Goal: Information Seeking & Learning: Learn about a topic

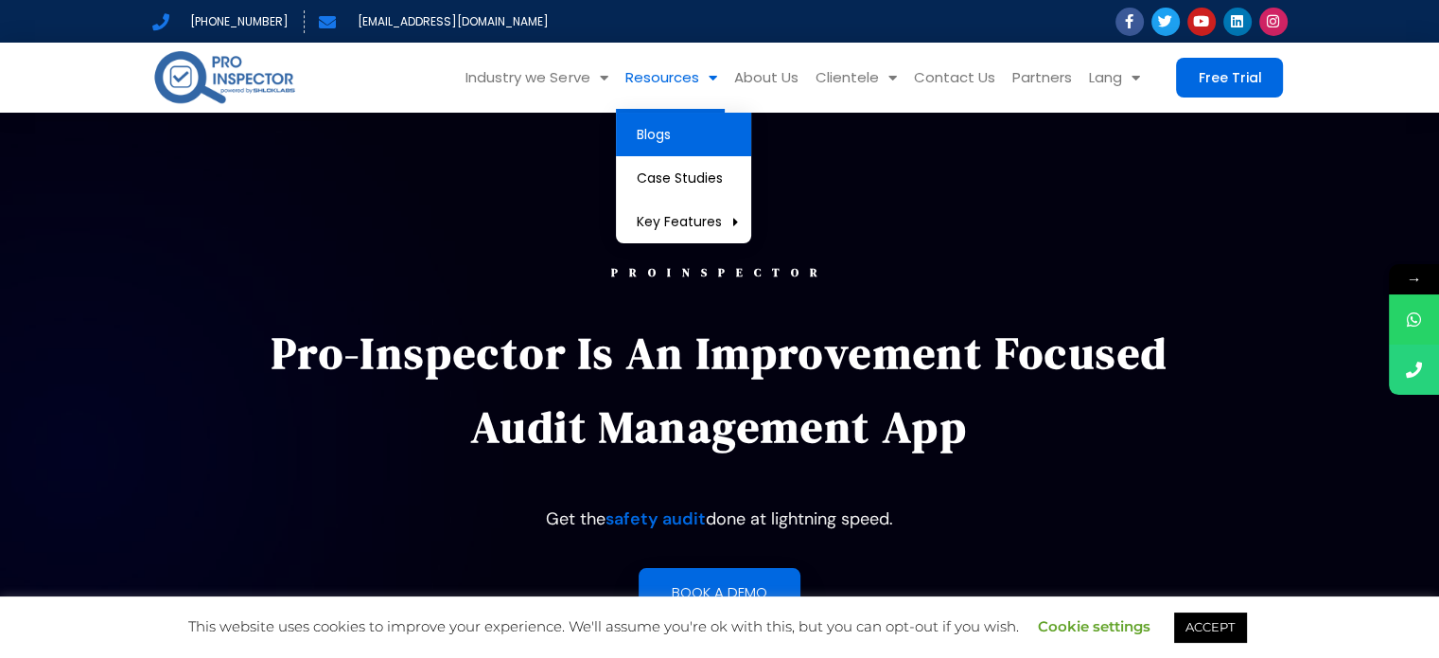
click at [644, 133] on link "Blogs" at bounding box center [683, 135] width 135 height 44
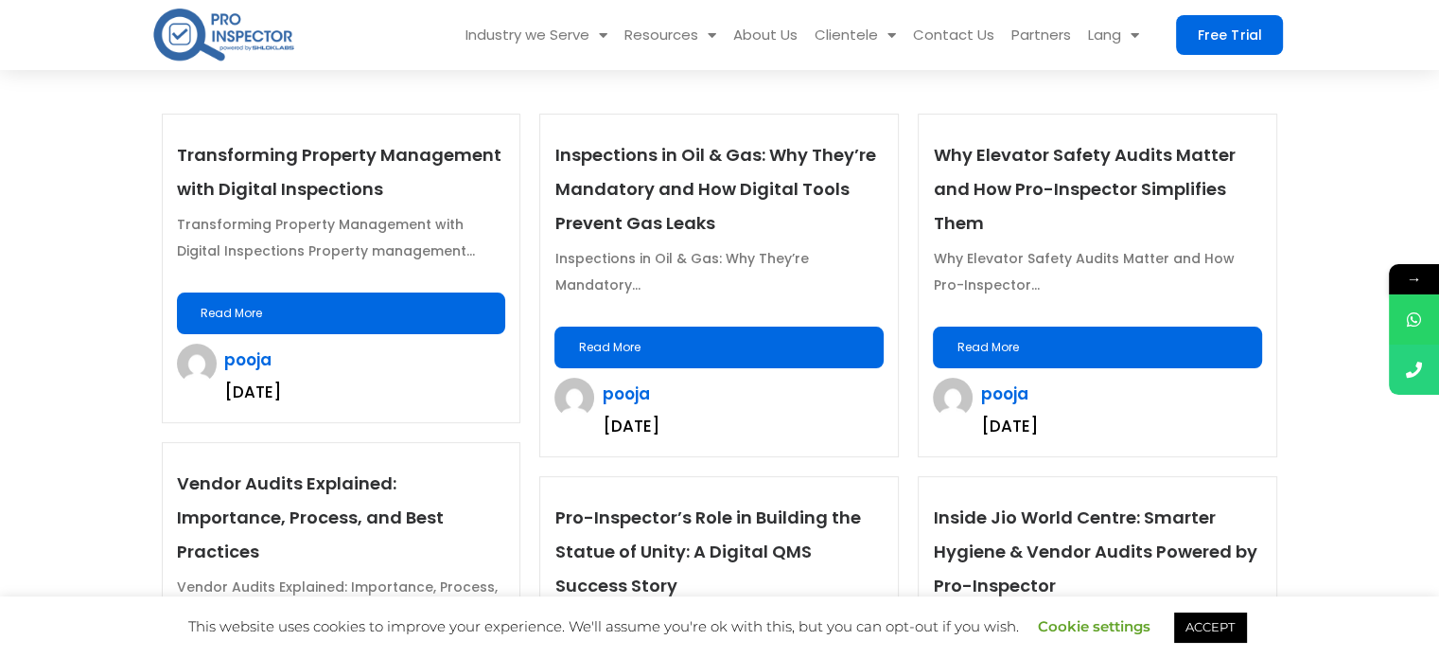
scroll to position [378, 0]
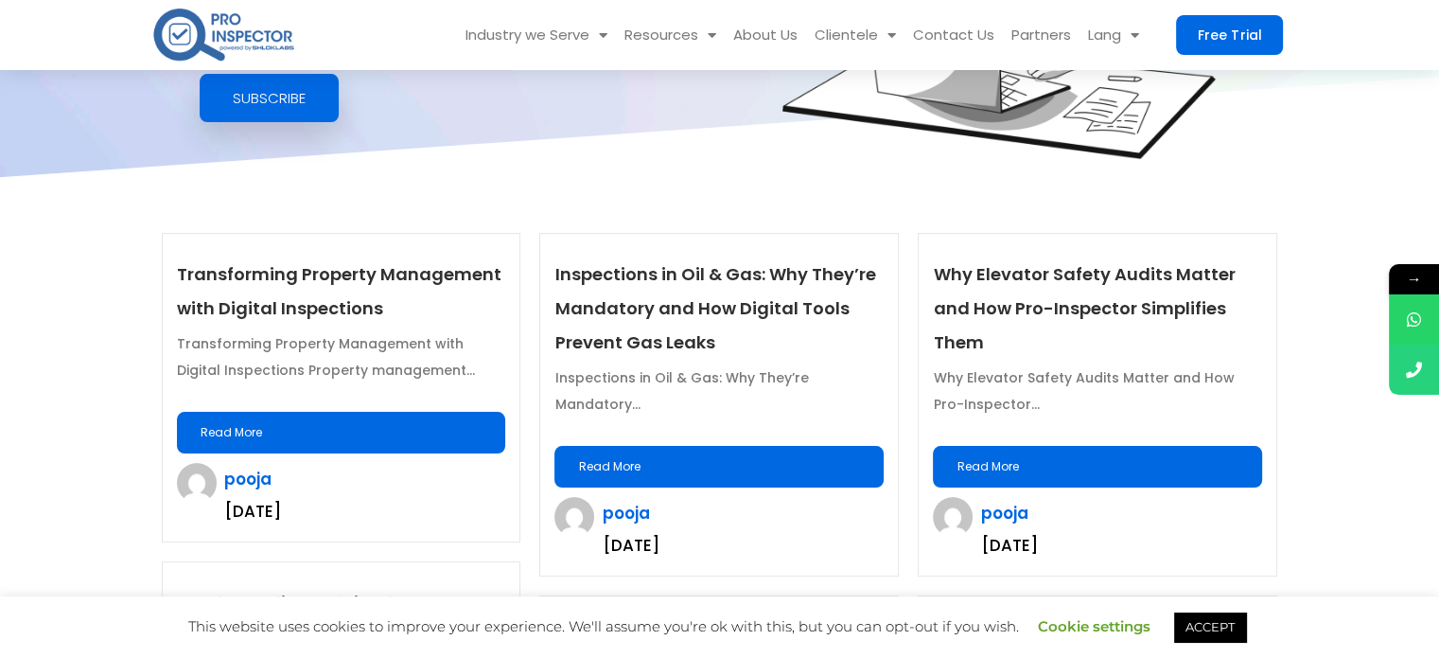
click at [437, 428] on link "Read More" at bounding box center [341, 433] width 329 height 42
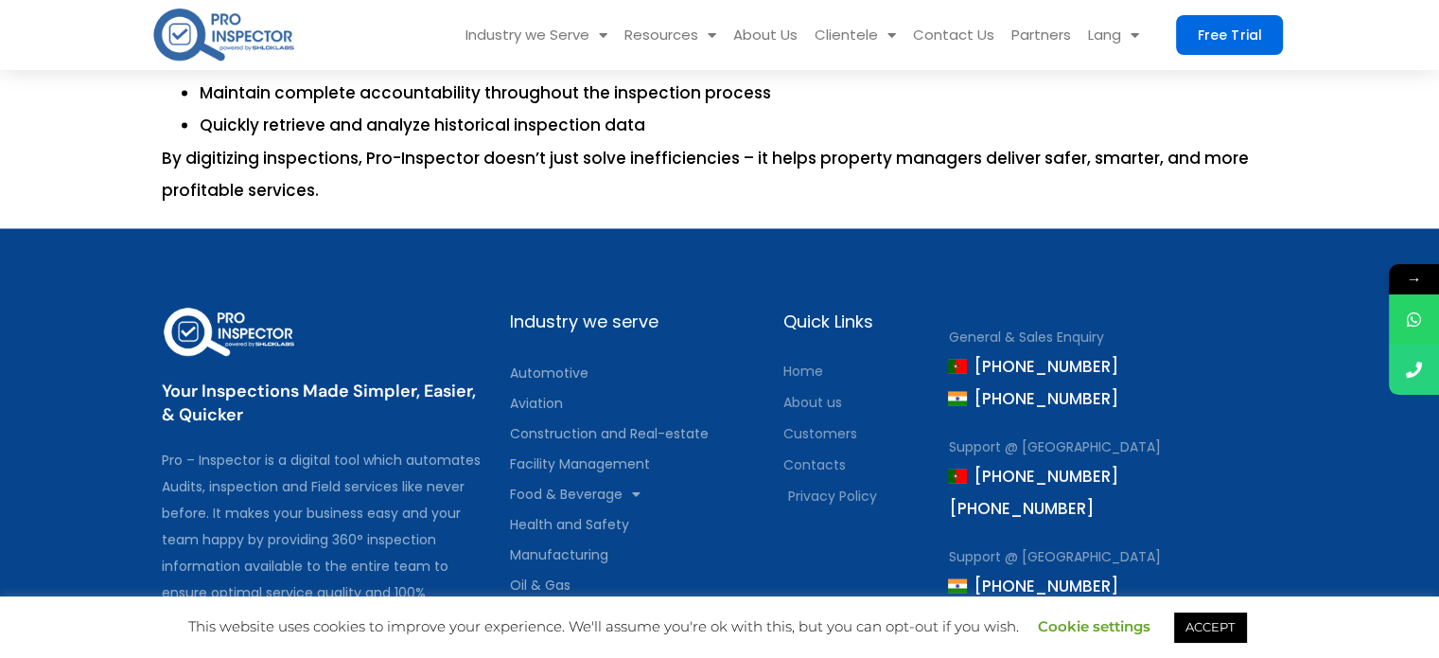
scroll to position [3123, 0]
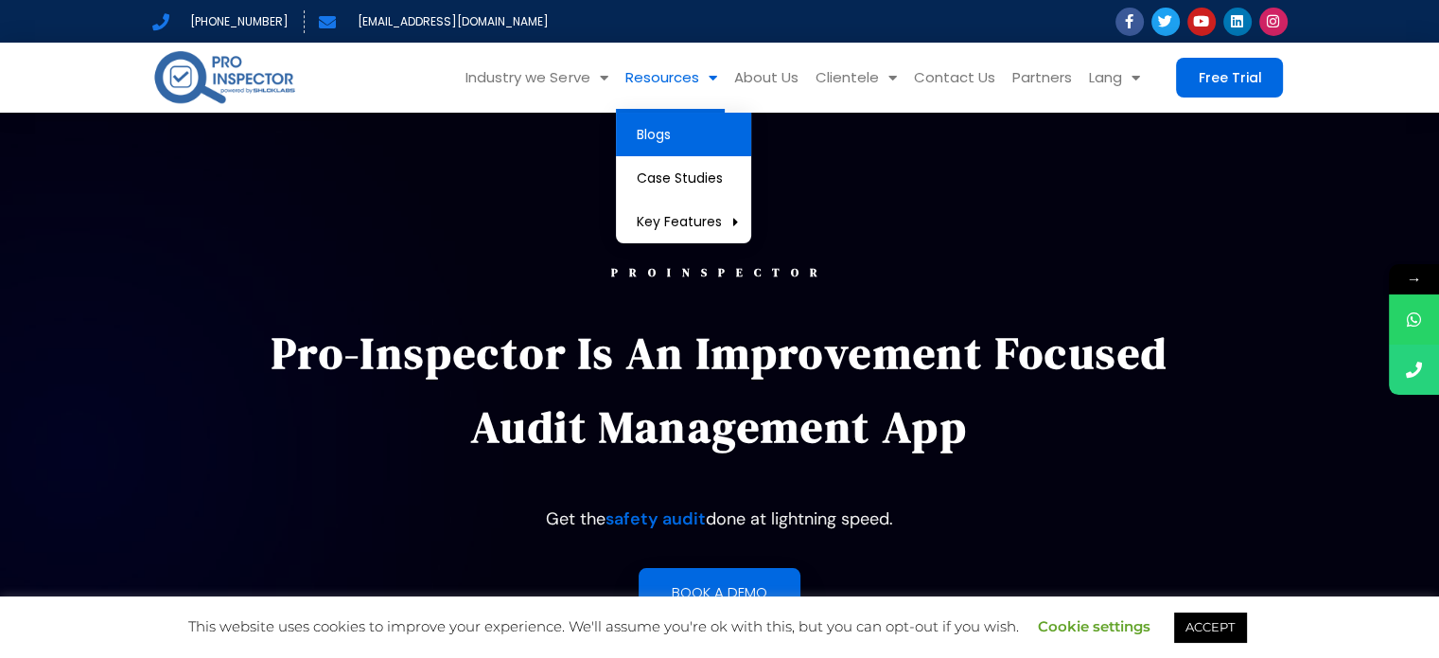
click at [689, 122] on link "Blogs" at bounding box center [683, 135] width 135 height 44
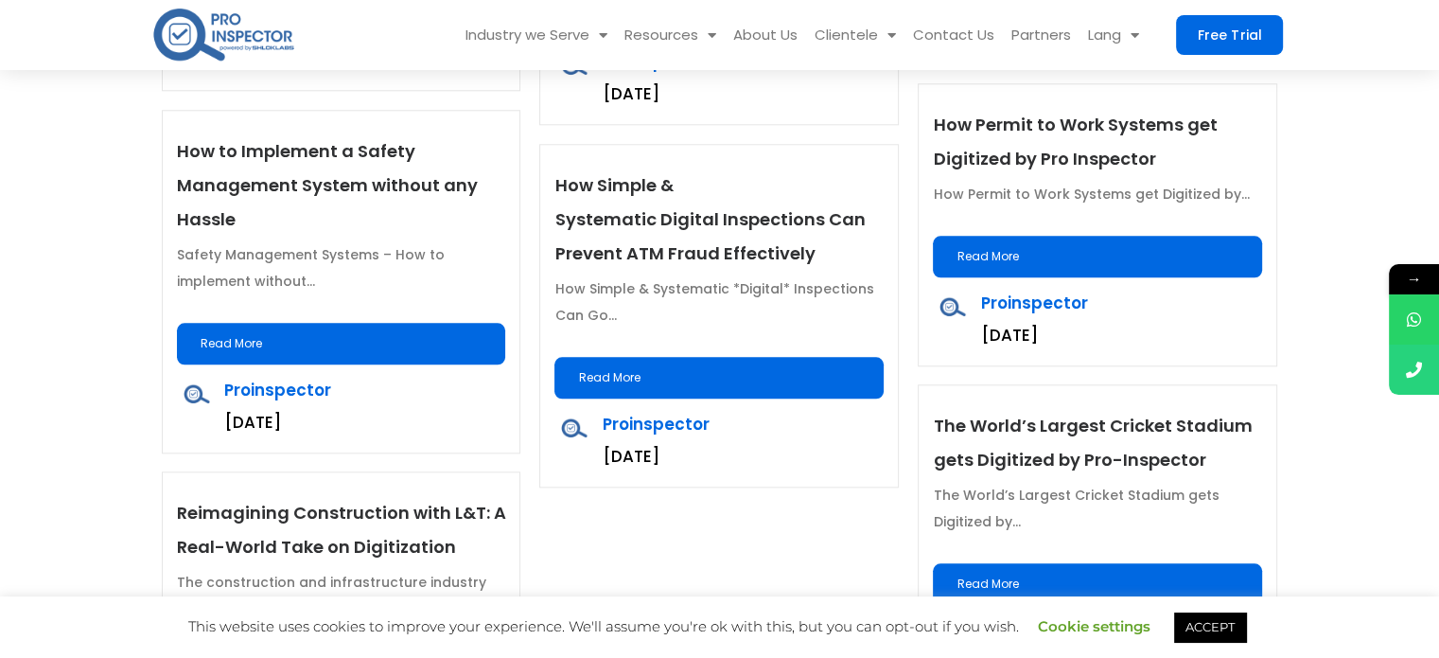
scroll to position [1745, 0]
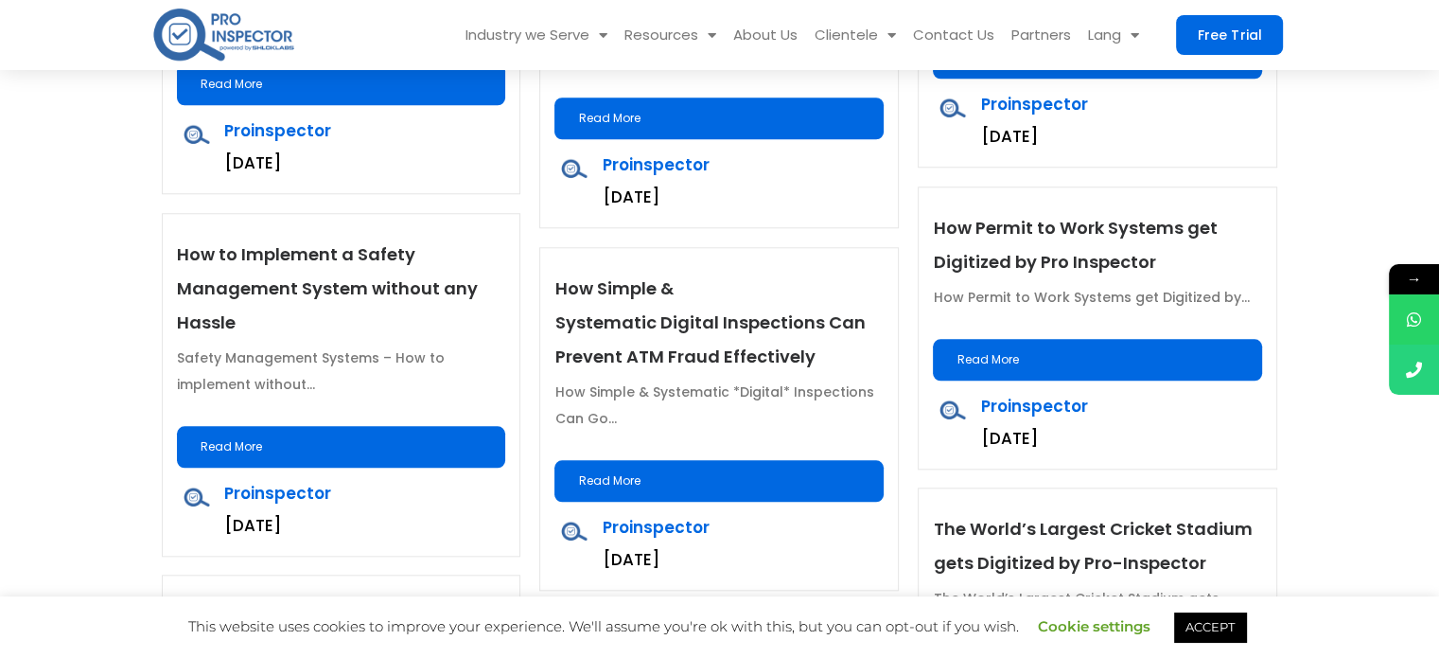
click at [362, 436] on link "Read More" at bounding box center [341, 447] width 329 height 42
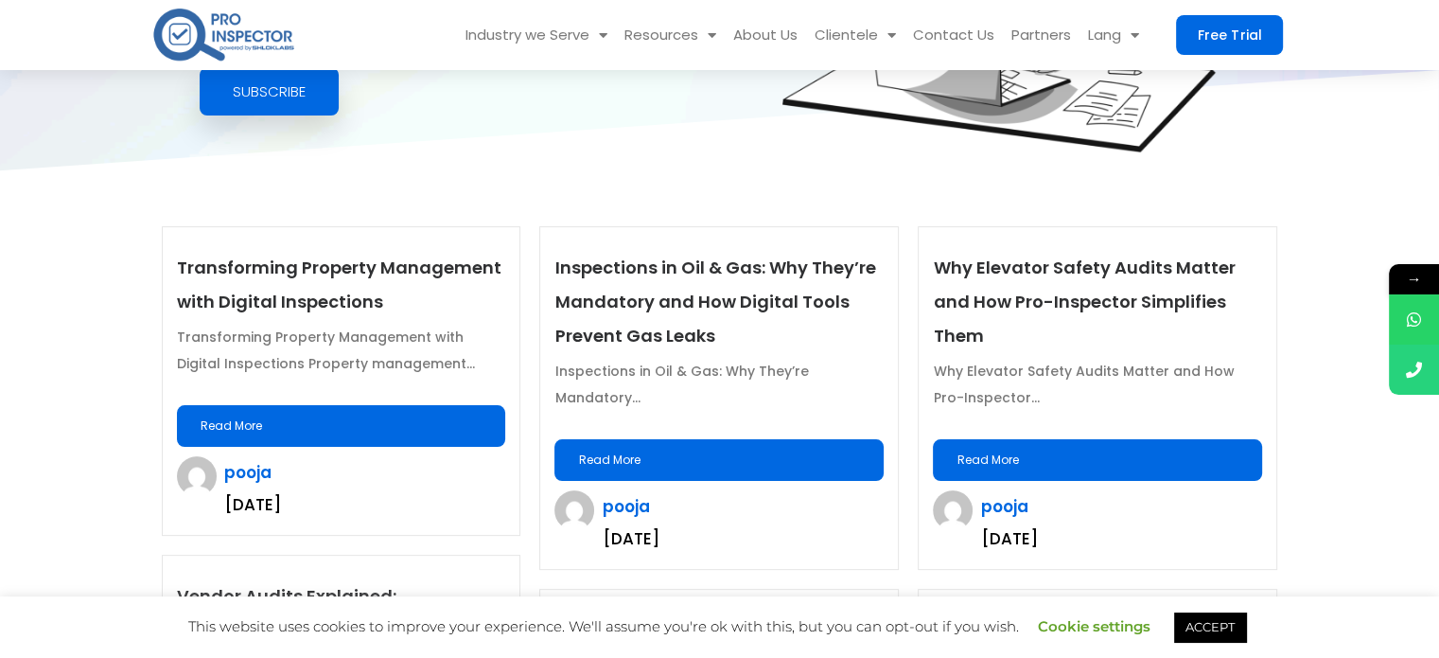
scroll to position [378, 0]
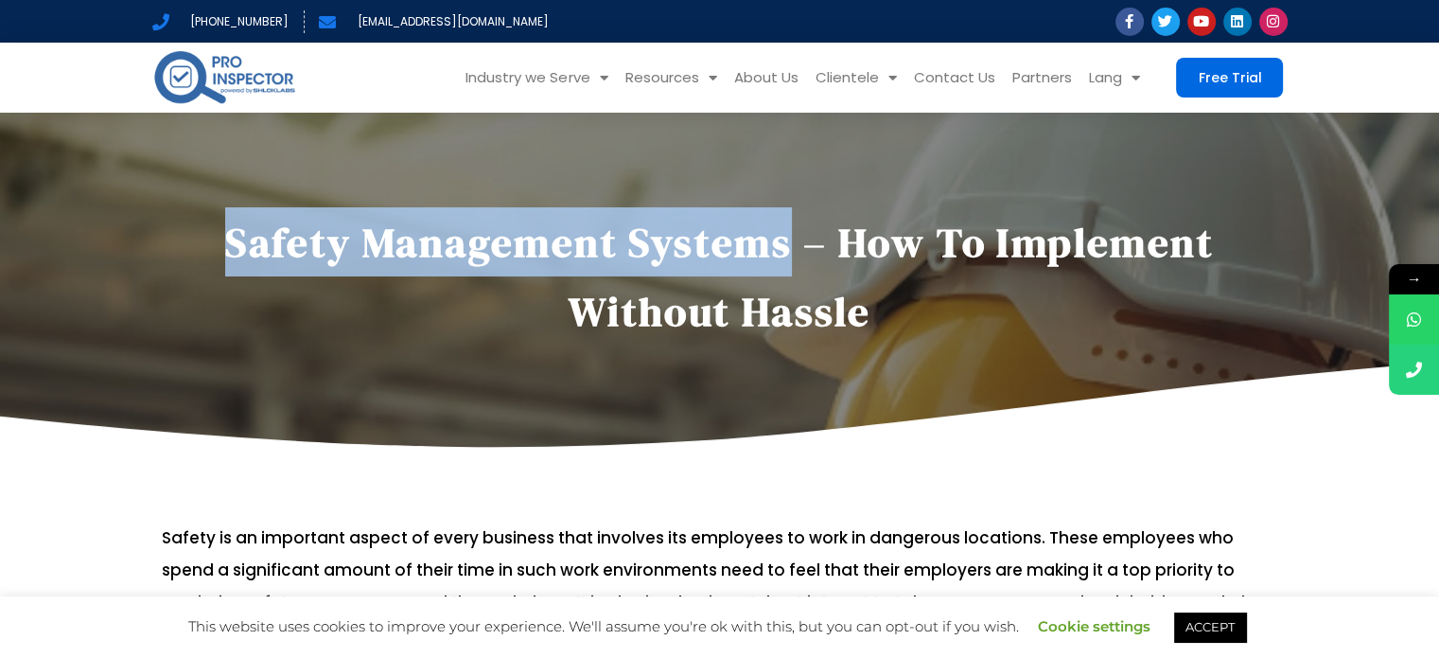
drag, startPoint x: 795, startPoint y: 241, endPoint x: 173, endPoint y: 224, distance: 621.8
click at [173, 224] on h1 "Safety Management Systems – How to implement without hassle" at bounding box center [720, 276] width 1116 height 138
copy h1 "Safety Management Systems"
